Goal: Browse casually: Explore the website without a specific task or goal

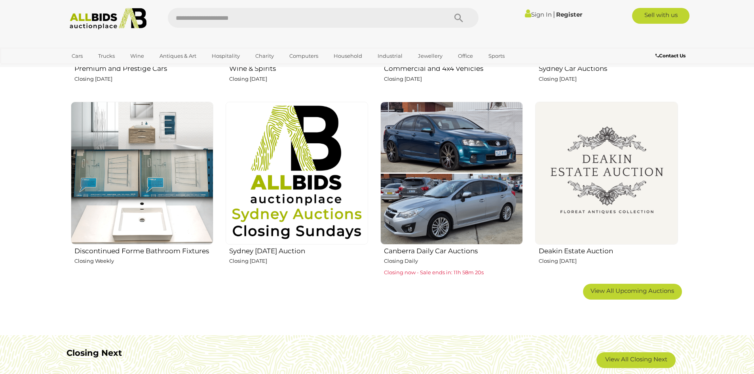
scroll to position [594, 0]
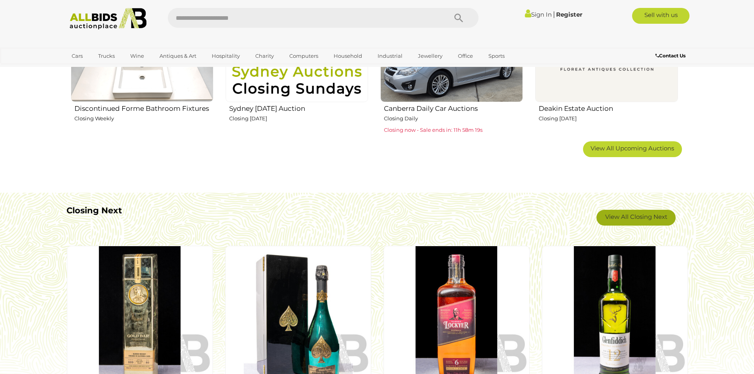
click at [637, 219] on link "View All Closing Next" at bounding box center [635, 218] width 79 height 16
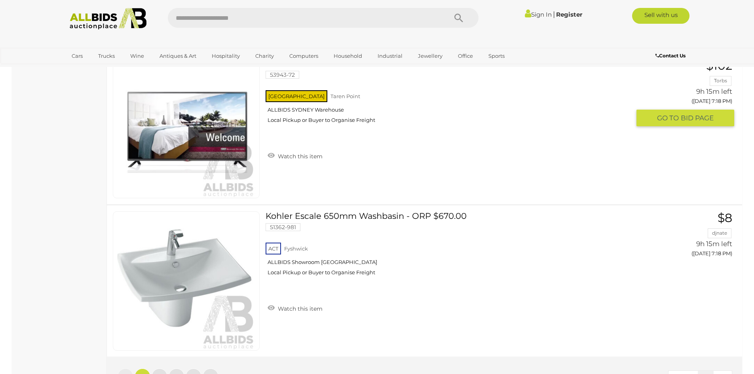
scroll to position [7478, 0]
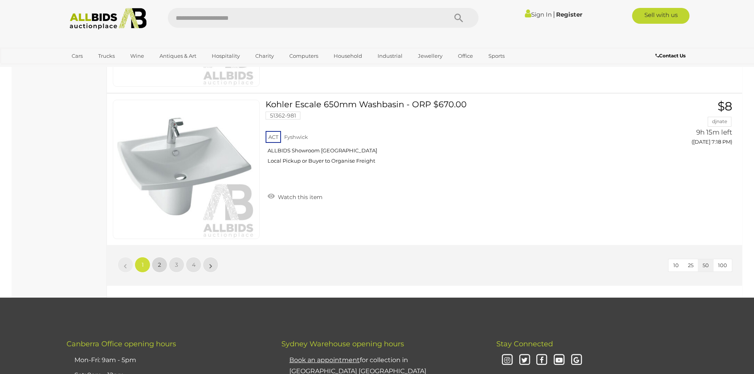
click at [158, 263] on span "2" at bounding box center [159, 264] width 3 height 7
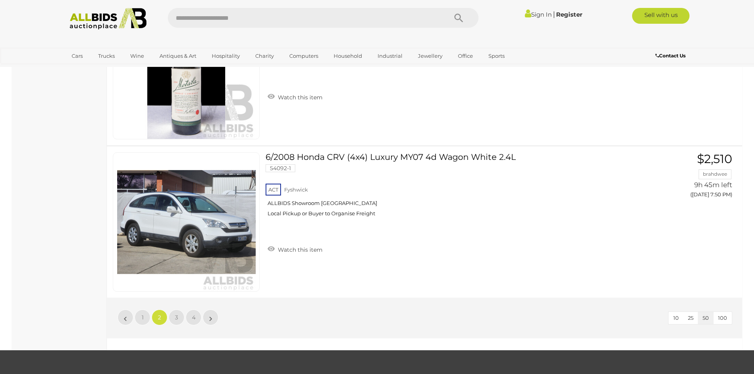
scroll to position [7427, 0]
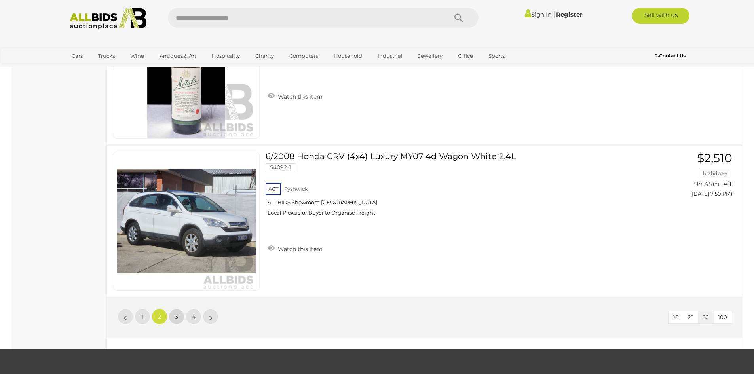
click at [177, 318] on span "3" at bounding box center [176, 316] width 3 height 7
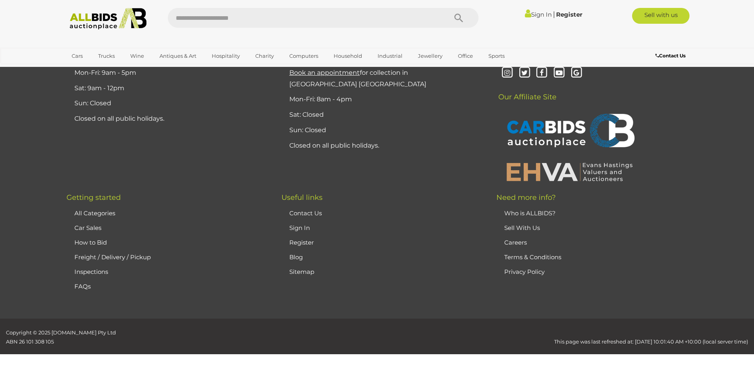
scroll to position [27, 0]
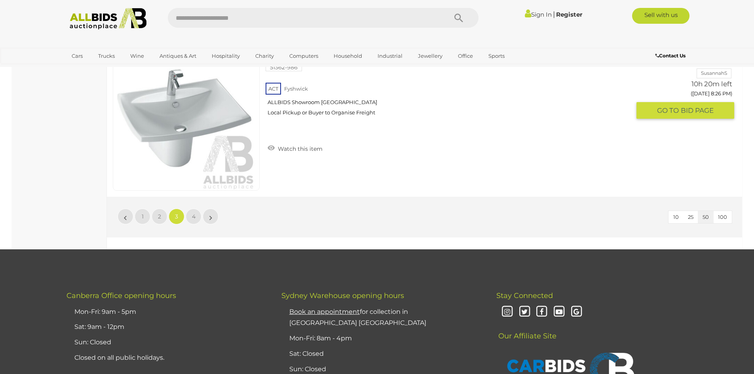
scroll to position [7545, 0]
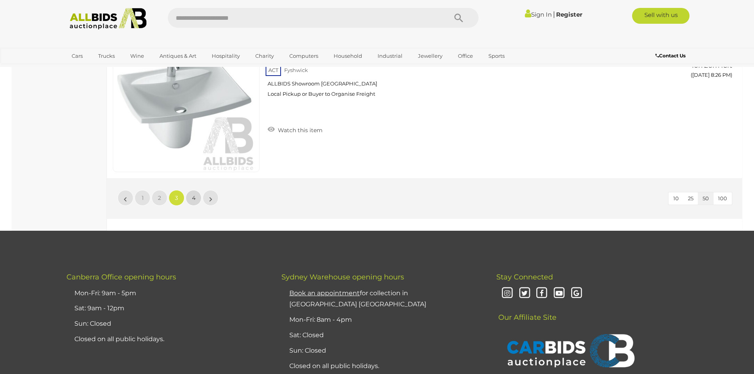
click at [194, 195] on span "4" at bounding box center [194, 197] width 4 height 7
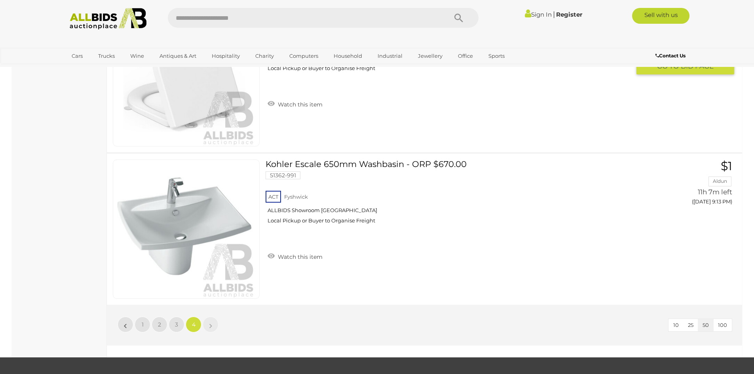
scroll to position [3351, 0]
